Goal: Find contact information: Find contact information

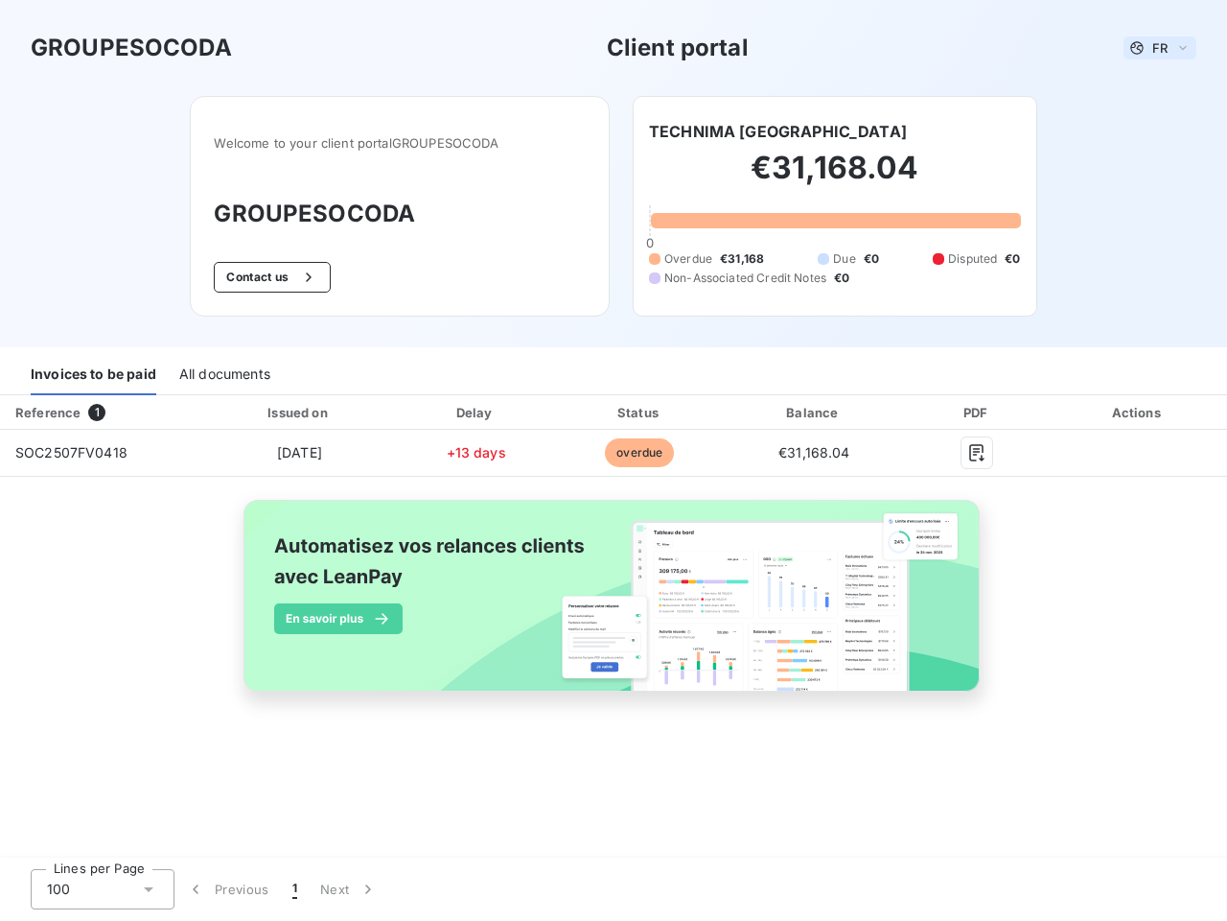
click at [1160, 48] on span "FR" at bounding box center [1160, 47] width 15 height 15
click at [269, 277] on button "Contact us" at bounding box center [272, 277] width 116 height 31
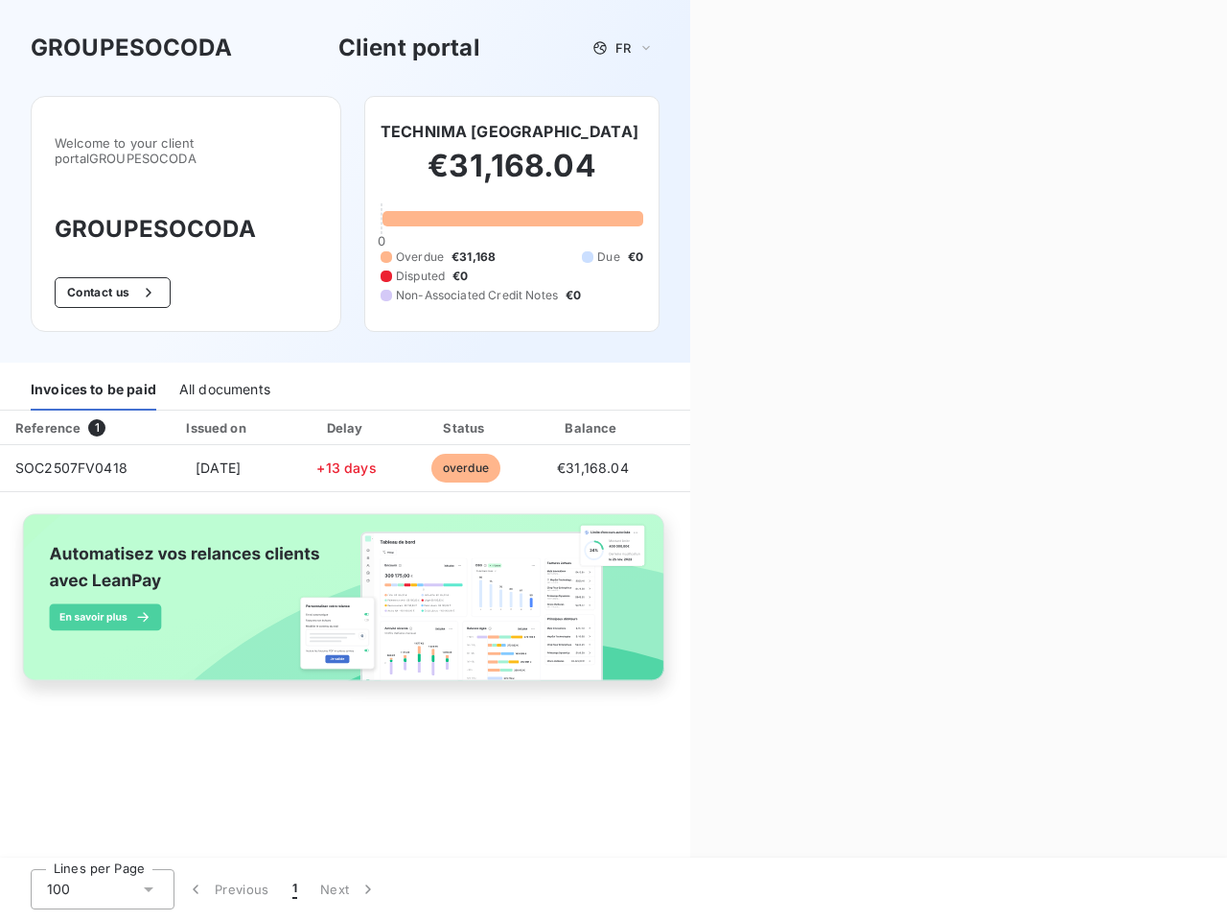
click at [726, 131] on div "Contact us Fill out the form below, and a member of our team will get back to y…" at bounding box center [958, 460] width 537 height 921
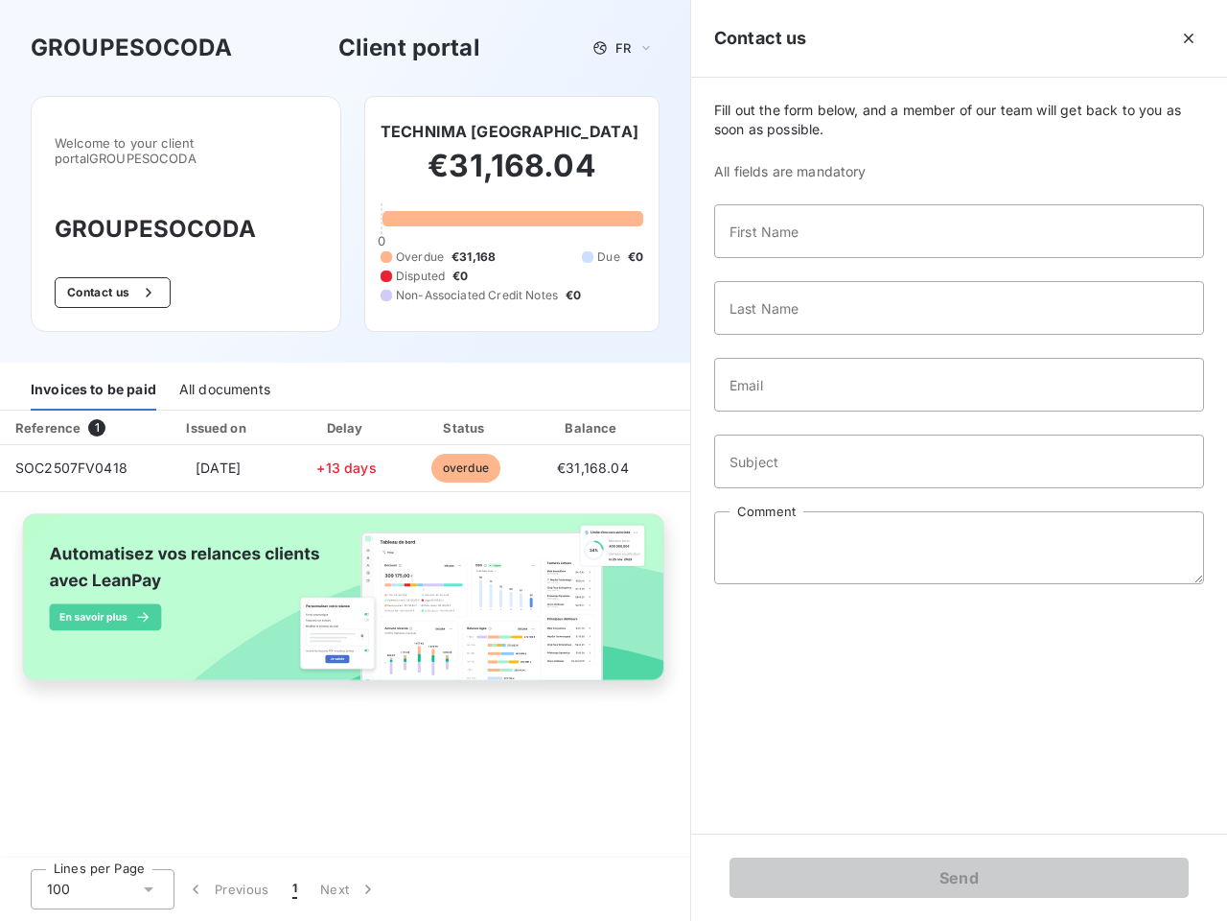
click at [93, 375] on div "Invoices to be paid" at bounding box center [94, 390] width 126 height 40
click at [223, 375] on div "All documents" at bounding box center [224, 390] width 91 height 40
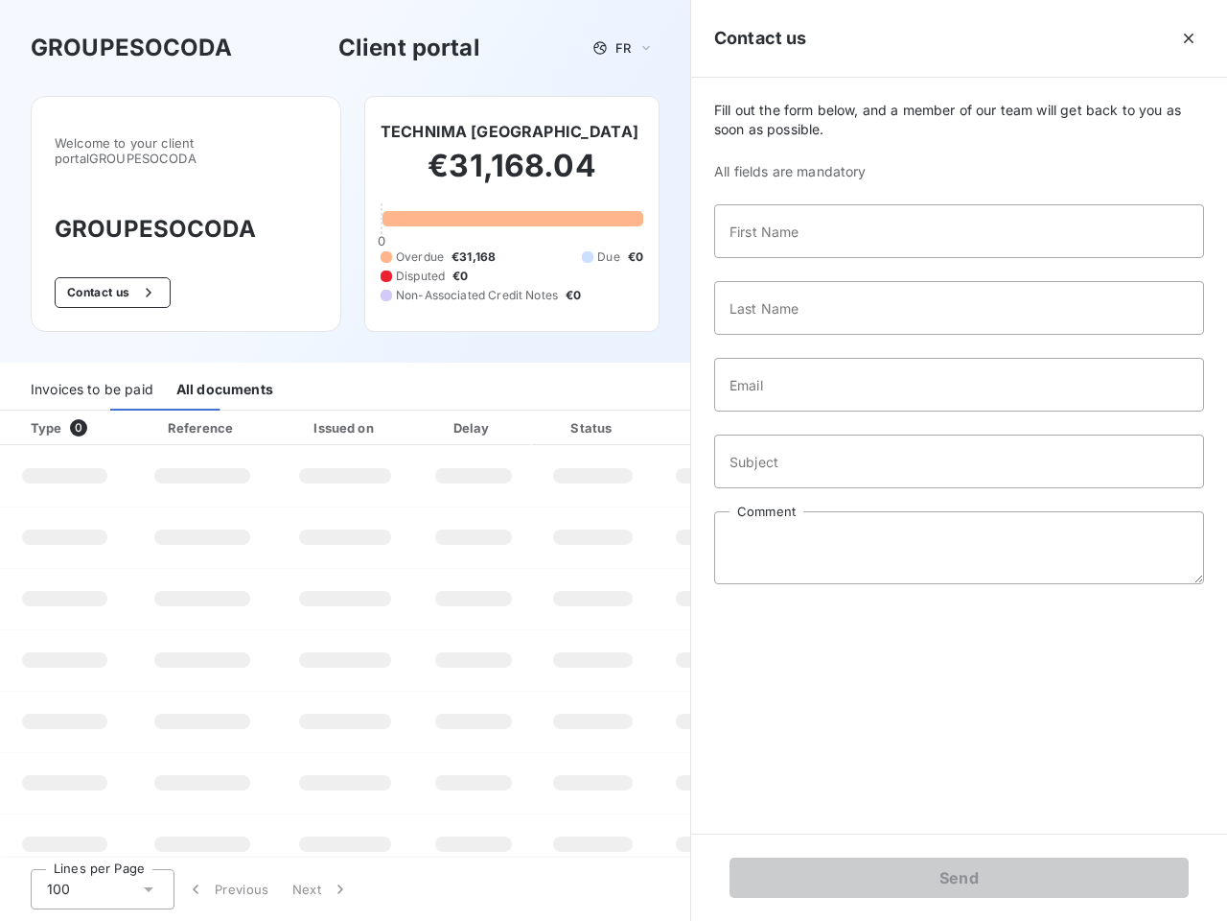
click at [101, 412] on th "Type 0" at bounding box center [64, 427] width 129 height 35
click at [298, 412] on th "Issued on" at bounding box center [345, 427] width 140 height 35
click at [476, 412] on th "Delay" at bounding box center [473, 427] width 117 height 35
click at [640, 412] on th "Status" at bounding box center [593, 427] width 122 height 35
click at [814, 412] on div "Fill out the form below, and a member of our team will get back to you as soon …" at bounding box center [959, 456] width 536 height 756
